Goal: Task Accomplishment & Management: Manage account settings

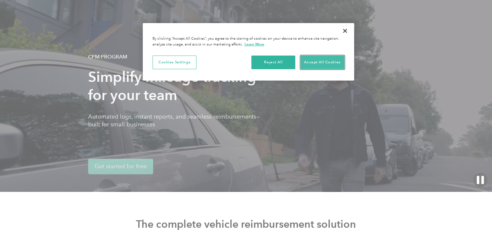
click at [327, 61] on button "Accept All Cookies" at bounding box center [322, 63] width 44 height 14
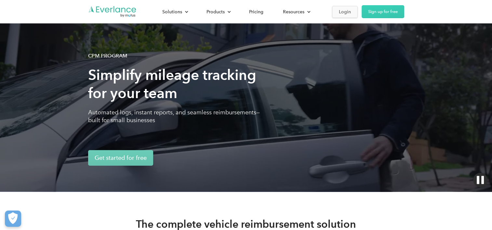
click at [347, 13] on div "Login" at bounding box center [345, 12] width 12 height 8
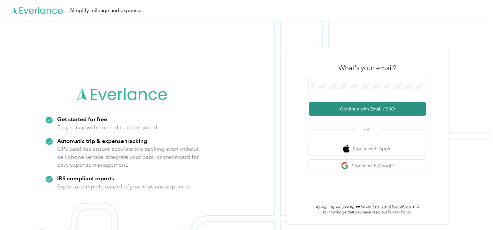
click at [347, 109] on button "Continue with Email / SSO" at bounding box center [367, 109] width 117 height 14
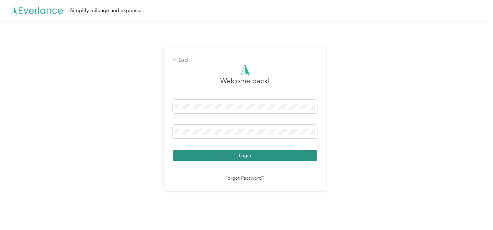
click at [263, 156] on button "Login" at bounding box center [245, 155] width 144 height 11
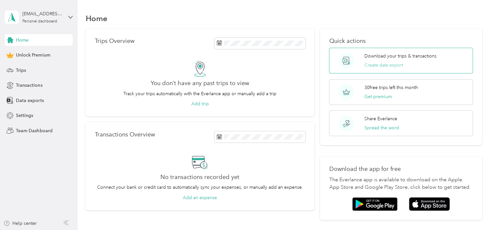
click at [381, 62] on button "Create data export" at bounding box center [384, 65] width 39 height 7
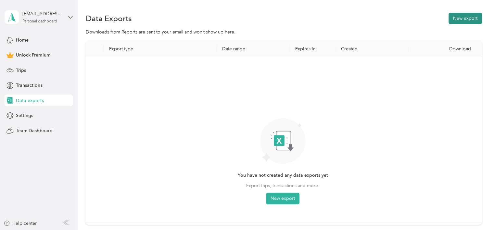
click at [462, 17] on button "New export" at bounding box center [465, 18] width 33 height 11
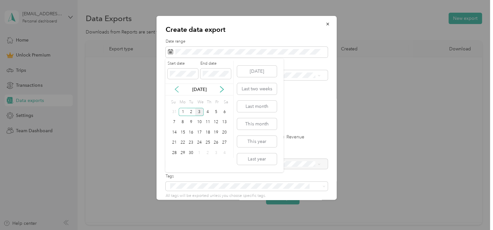
click at [178, 87] on icon at bounding box center [177, 89] width 6 height 6
click at [217, 109] on div "1" at bounding box center [216, 112] width 8 height 8
click at [175, 163] on div "31" at bounding box center [174, 163] width 8 height 8
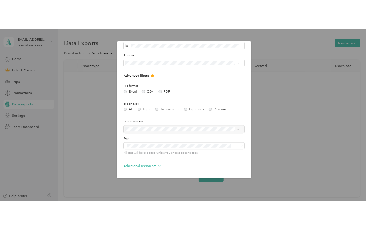
scroll to position [52, 0]
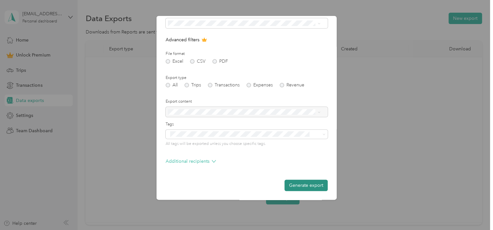
click at [309, 184] on button "Generate export" at bounding box center [306, 185] width 43 height 11
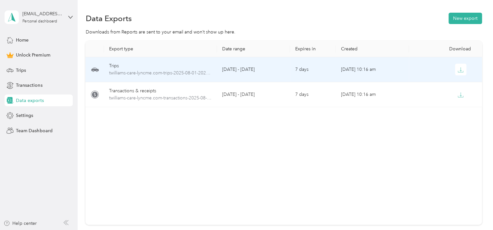
click at [232, 68] on td "[DATE] - [DATE]" at bounding box center [253, 69] width 73 height 25
click at [180, 72] on span "twilliams-care-lyncme.com-trips-2025-08-01-2025-08-31.xlsx" at bounding box center [160, 73] width 103 height 7
click at [455, 73] on button "button" at bounding box center [461, 70] width 12 height 12
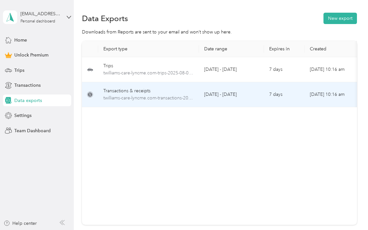
click at [156, 93] on div "Transactions & receipts" at bounding box center [148, 90] width 90 height 7
click at [155, 97] on span "twilliams-care-lyncme.com-transactions-2025-08-01-2025-08-31.xlsx" at bounding box center [148, 98] width 90 height 7
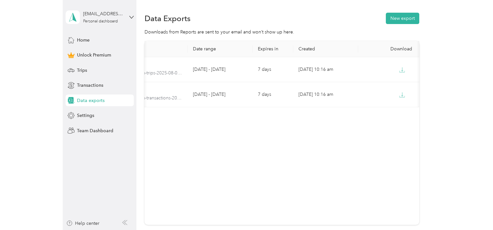
scroll to position [0, 79]
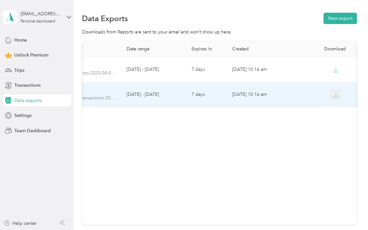
click at [335, 92] on icon "button" at bounding box center [336, 95] width 6 height 6
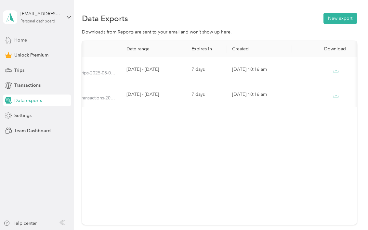
click at [27, 39] on div "Home" at bounding box center [37, 40] width 68 height 12
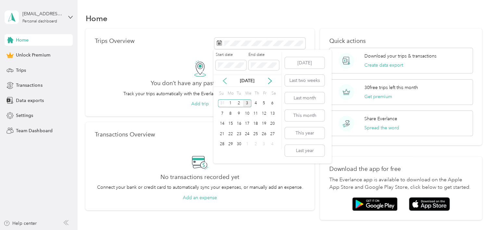
click at [224, 81] on icon at bounding box center [224, 81] width 3 height 6
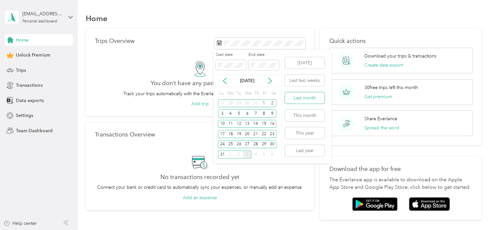
click at [301, 95] on button "Last month" at bounding box center [305, 97] width 40 height 11
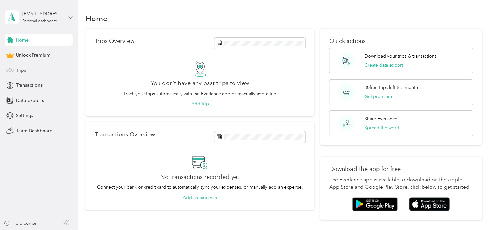
click at [25, 69] on span "Trips" at bounding box center [21, 70] width 10 height 7
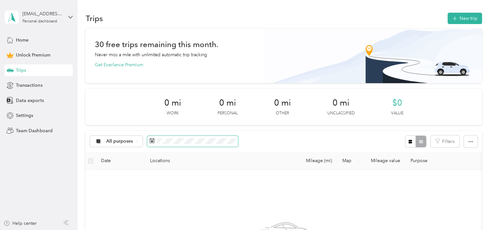
click at [154, 142] on span at bounding box center [192, 141] width 91 height 11
click at [136, 141] on icon at bounding box center [136, 141] width 3 height 3
click at [125, 71] on span "Work" at bounding box center [122, 70] width 32 height 7
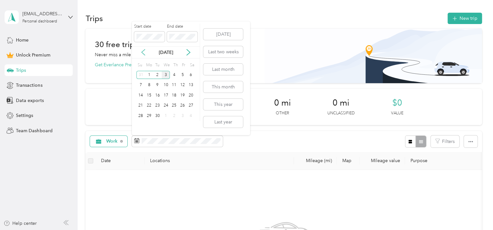
click at [143, 54] on icon at bounding box center [143, 52] width 6 height 6
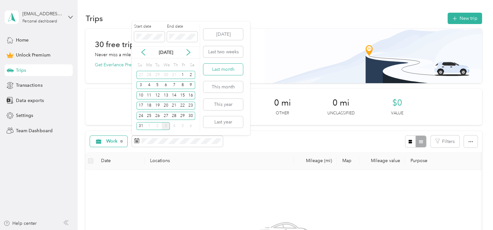
click at [225, 70] on button "Last month" at bounding box center [223, 69] width 40 height 11
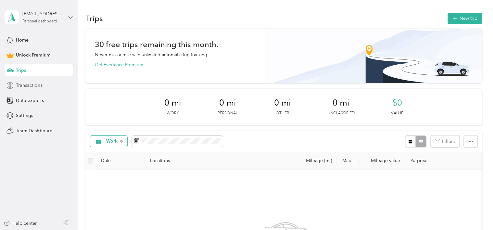
click at [31, 83] on span "Transactions" at bounding box center [29, 85] width 26 height 7
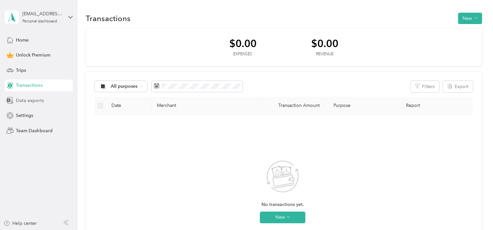
click at [30, 100] on span "Data exports" at bounding box center [30, 100] width 28 height 7
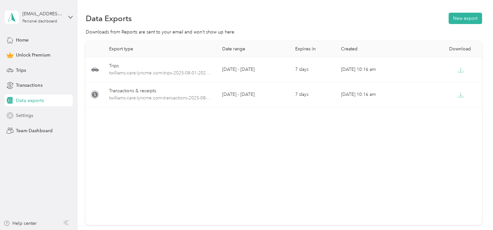
click at [32, 113] on span "Settings" at bounding box center [24, 115] width 17 height 7
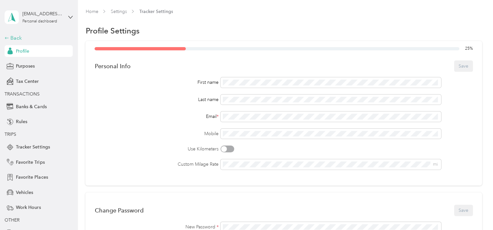
click at [18, 35] on div "Back" at bounding box center [37, 38] width 65 height 8
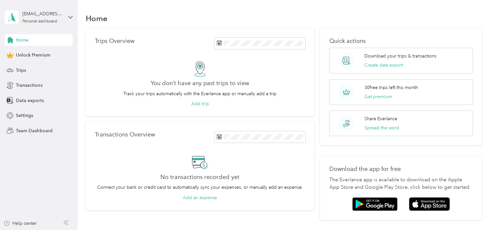
click at [34, 37] on div "Home" at bounding box center [39, 40] width 68 height 12
click at [383, 63] on button "Create data export" at bounding box center [384, 65] width 39 height 7
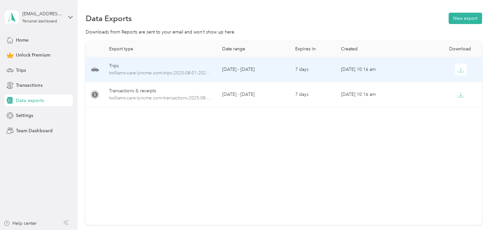
click at [269, 67] on td "[DATE] - [DATE]" at bounding box center [253, 69] width 73 height 25
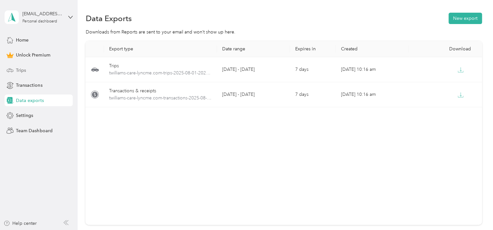
click at [22, 71] on span "Trips" at bounding box center [21, 70] width 10 height 7
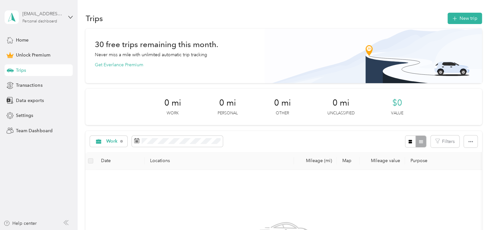
click at [49, 15] on div "[EMAIL_ADDRESS][DOMAIN_NAME]" at bounding box center [42, 13] width 41 height 7
click at [34, 54] on div "Log out" at bounding box center [73, 51] width 128 height 11
